Goal: Task Accomplishment & Management: Manage account settings

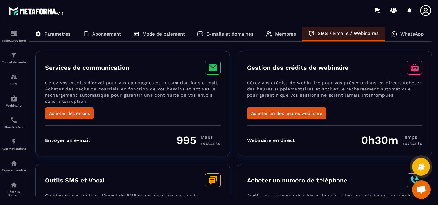
scroll to position [960, 0]
click at [277, 33] on p "Membres" at bounding box center [285, 34] width 21 height 6
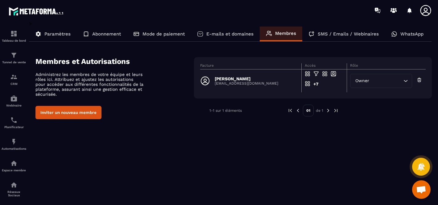
click at [222, 35] on p "E-mails et domaines" at bounding box center [229, 34] width 47 height 6
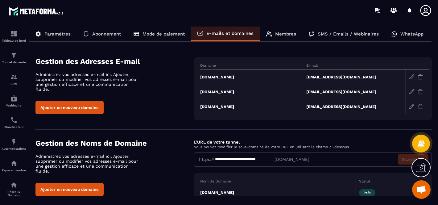
click at [148, 31] on p "Mode de paiement" at bounding box center [164, 34] width 42 height 6
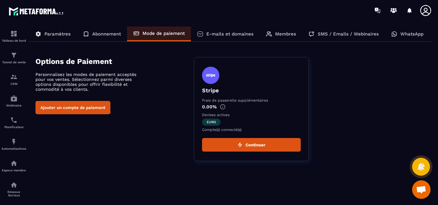
click at [103, 33] on p "Abonnement" at bounding box center [106, 34] width 29 height 6
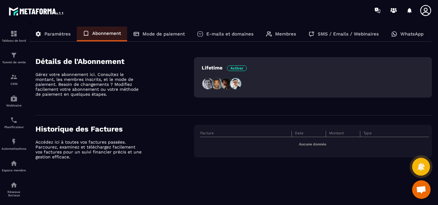
click at [77, 37] on div "Paramètres" at bounding box center [102, 34] width 50 height 15
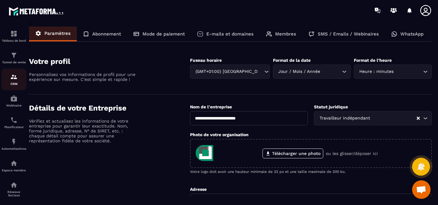
click at [15, 78] on img at bounding box center [13, 76] width 7 height 7
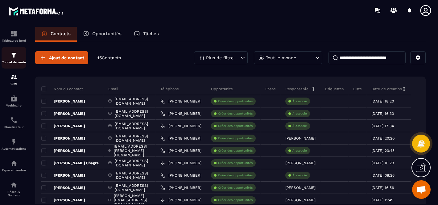
click at [13, 63] on p "Tunnel de vente" at bounding box center [14, 61] width 25 height 3
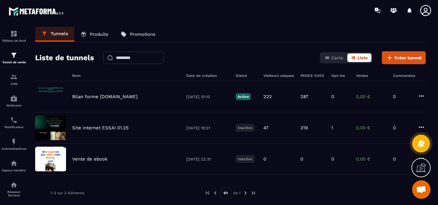
click at [407, 12] on div at bounding box center [410, 10] width 12 height 12
click at [409, 11] on div at bounding box center [410, 10] width 12 height 12
click at [410, 8] on icon at bounding box center [410, 11] width 10 height 10
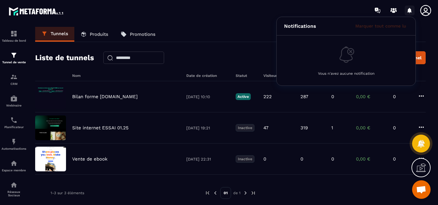
click at [410, 8] on icon at bounding box center [410, 11] width 10 height 10
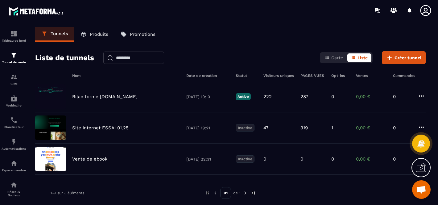
click at [425, 9] on icon at bounding box center [426, 10] width 12 height 12
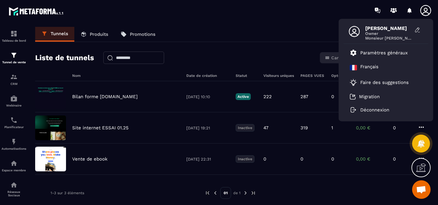
click at [424, 9] on icon at bounding box center [425, 10] width 11 height 11
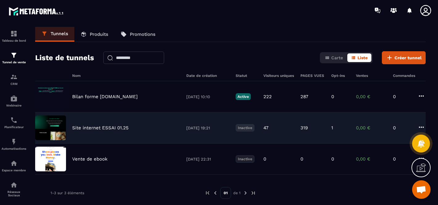
click at [61, 123] on img at bounding box center [50, 127] width 31 height 25
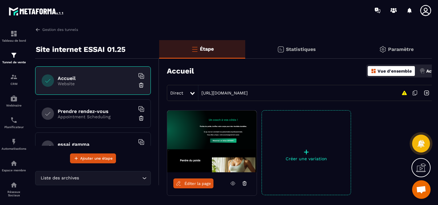
click at [347, 52] on div "Statistiques" at bounding box center [396, 49] width 98 height 19
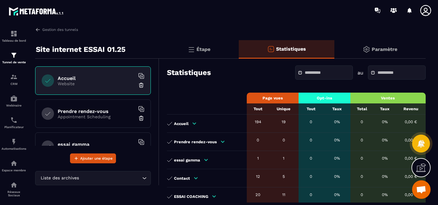
click at [369, 44] on div "Paramètre" at bounding box center [379, 49] width 91 height 19
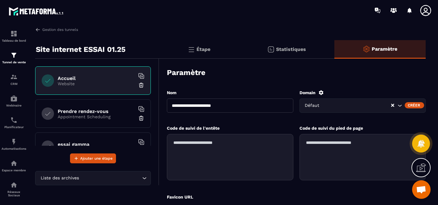
click at [210, 51] on p "Étape" at bounding box center [204, 49] width 14 height 6
